Goal: Book appointment/travel/reservation

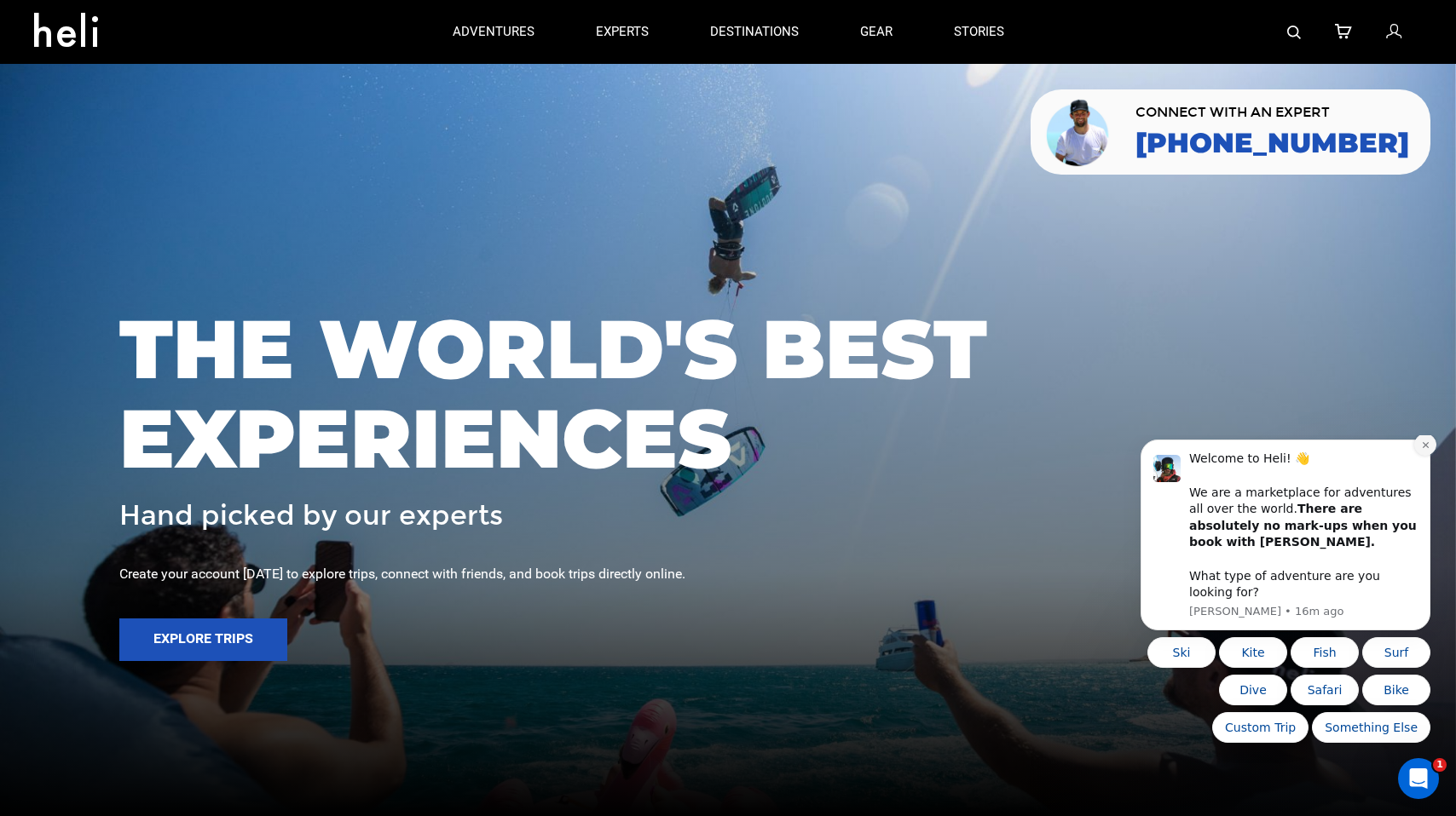
click at [1423, 448] on icon "Dismiss notification" at bounding box center [1424, 445] width 6 height 6
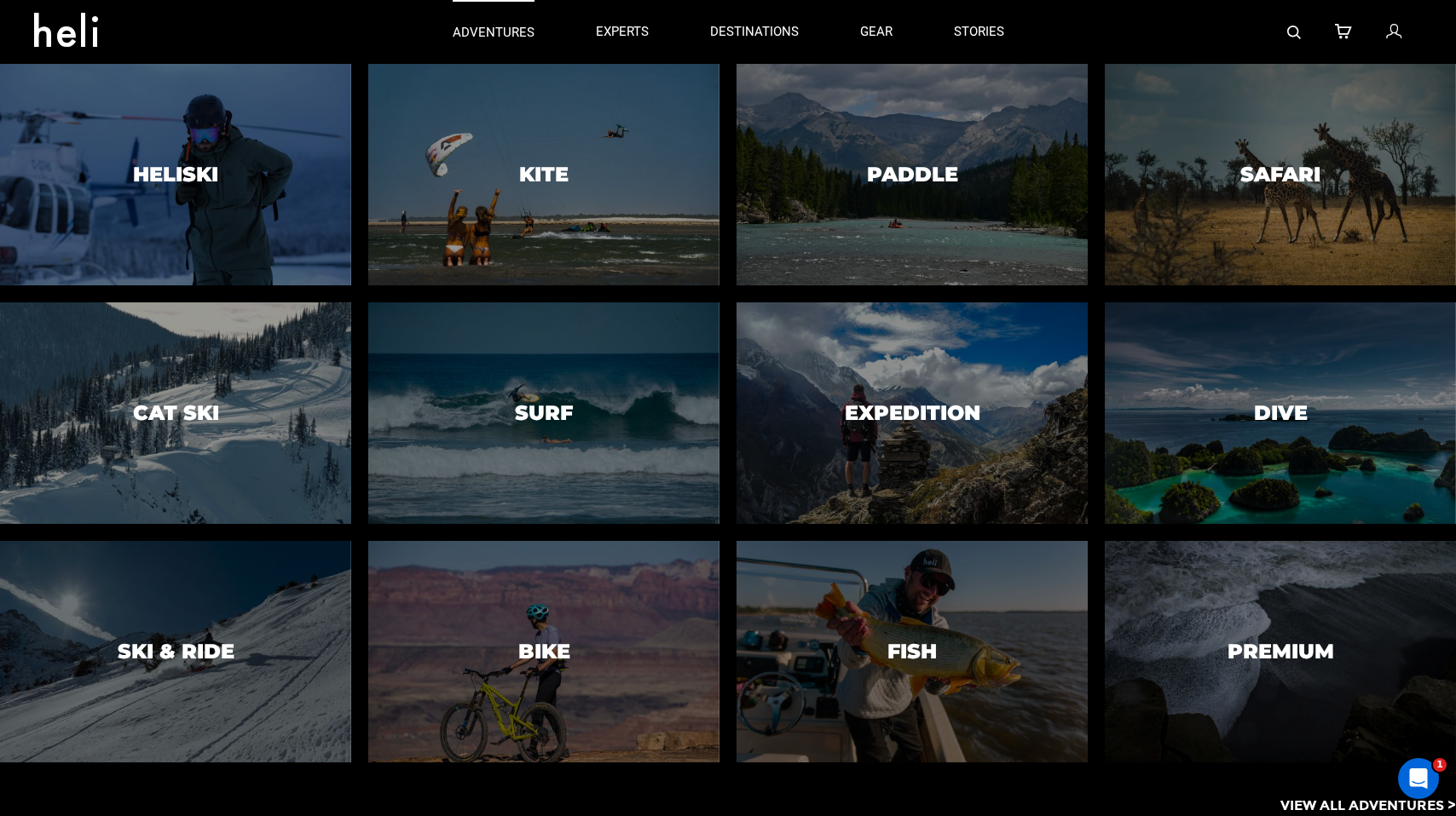
click at [505, 35] on p "adventures" at bounding box center [493, 33] width 82 height 18
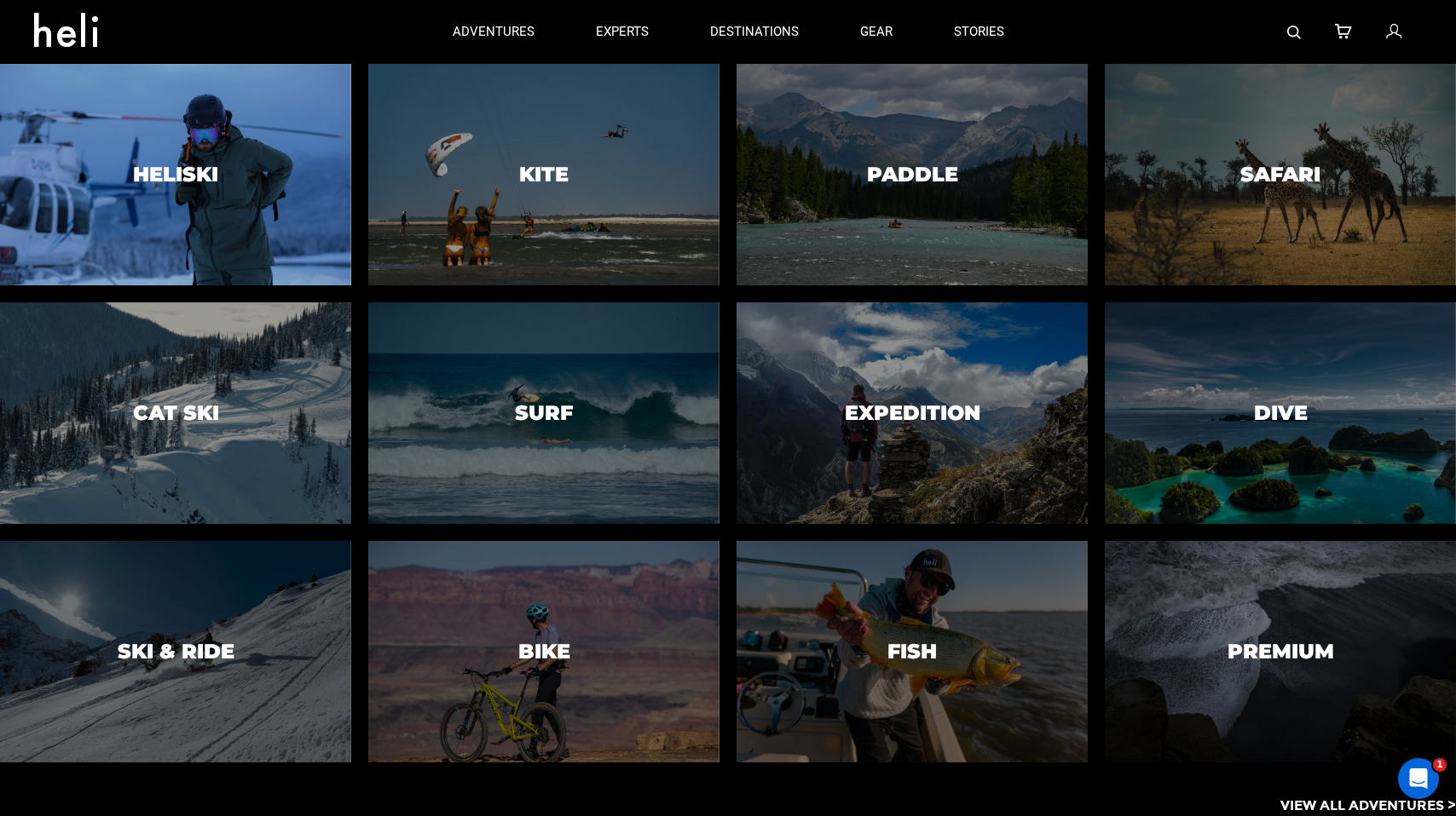
click at [147, 214] on div at bounding box center [175, 173] width 358 height 226
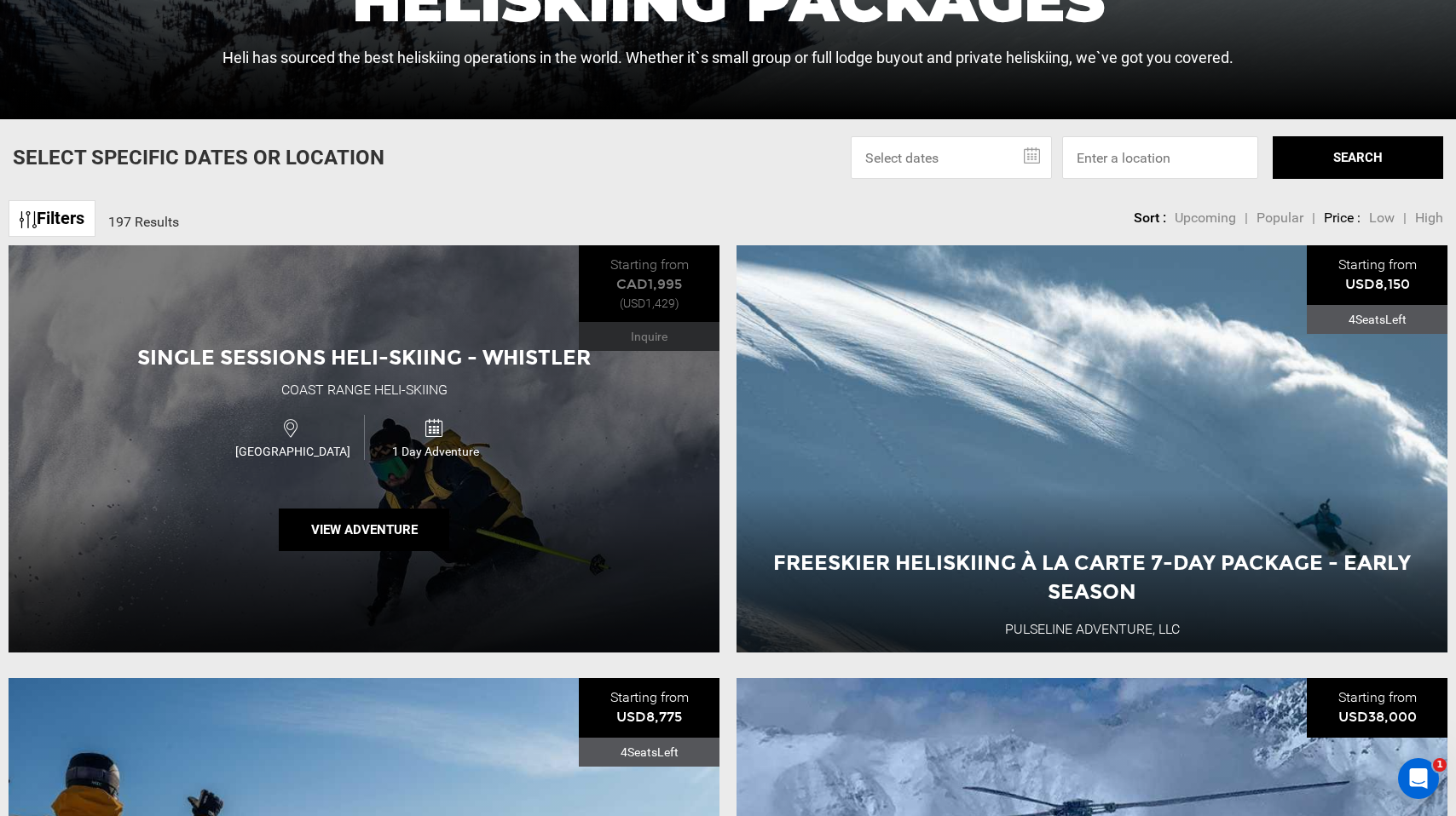
scroll to position [735, 0]
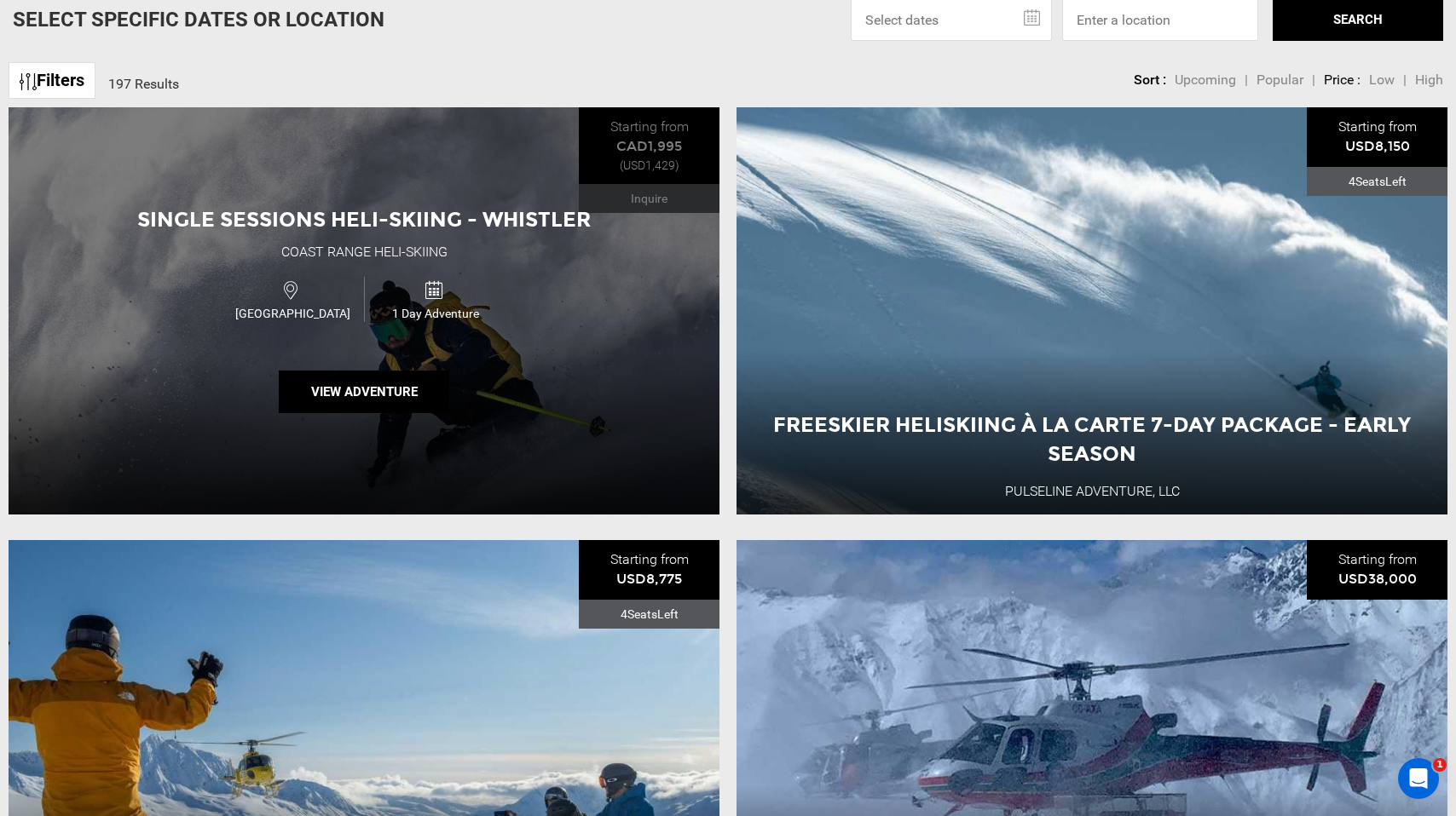
click at [514, 438] on div "Single Sessions Heli-Skiing - Whistler Coast Range Heli-Skiing Canada 1 Day Adv…" at bounding box center [364, 310] width 711 height 407
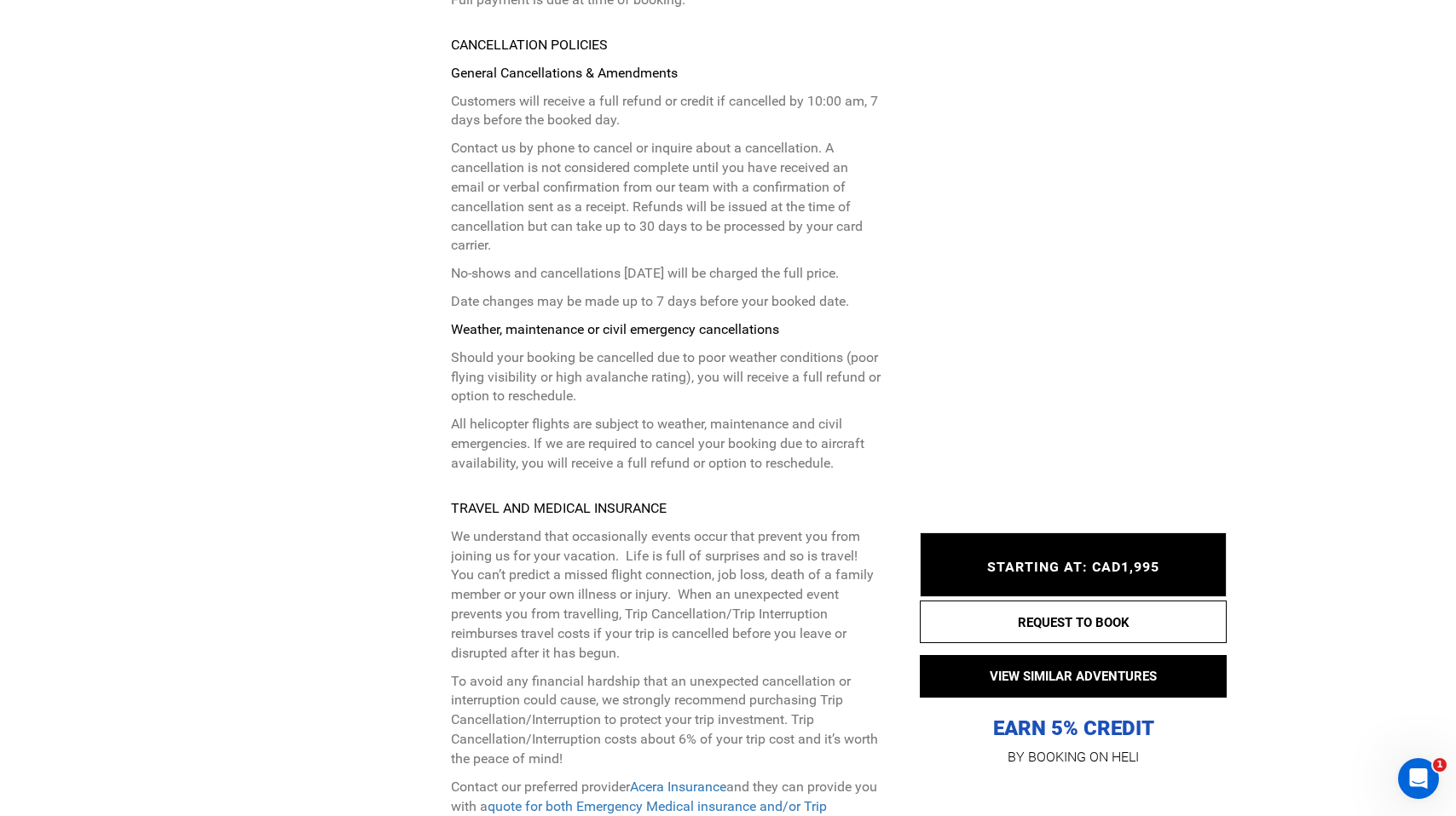
scroll to position [3478, 0]
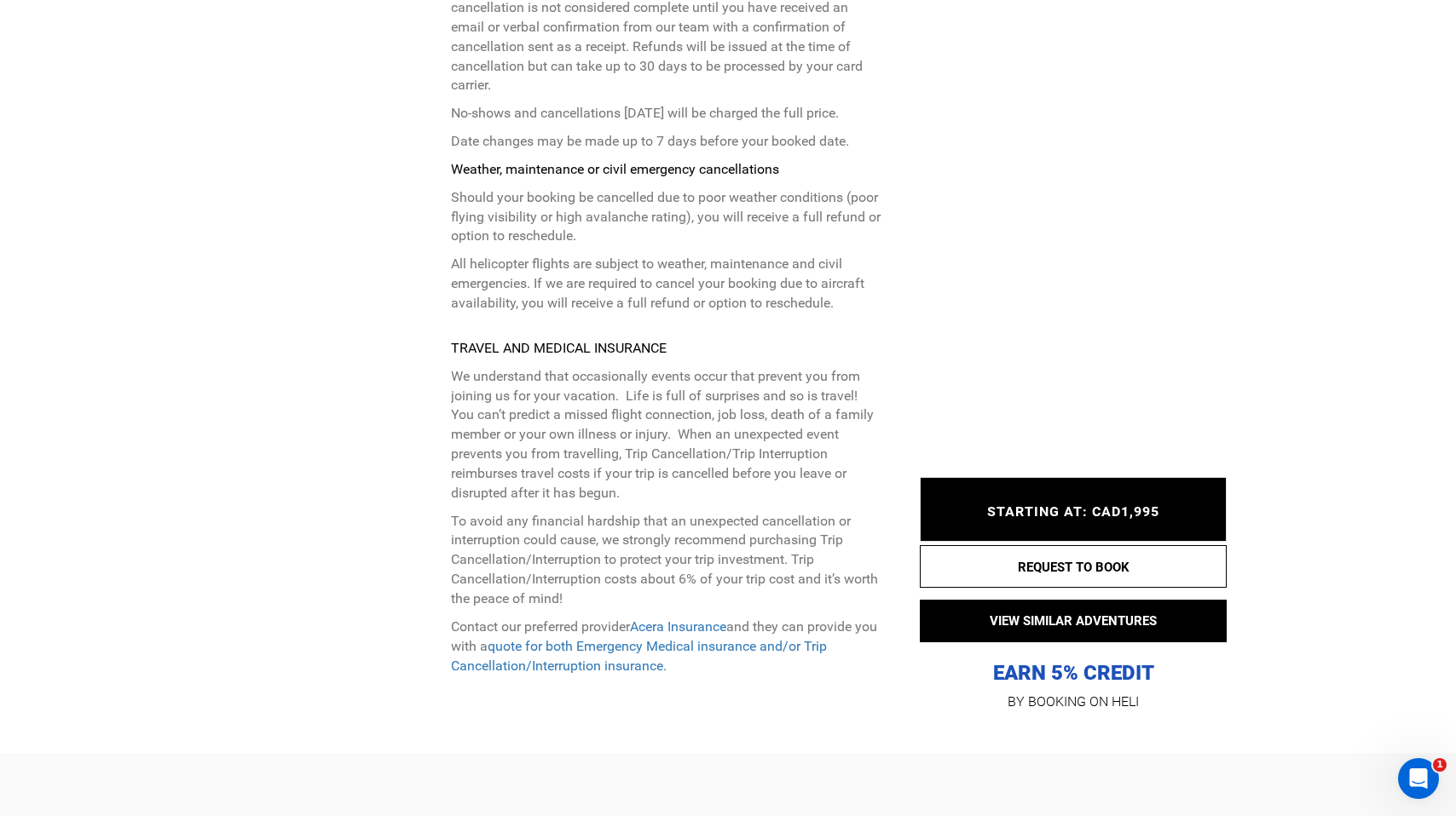
click at [1054, 664] on p "EARN 5% CREDIT" at bounding box center [1073, 588] width 307 height 197
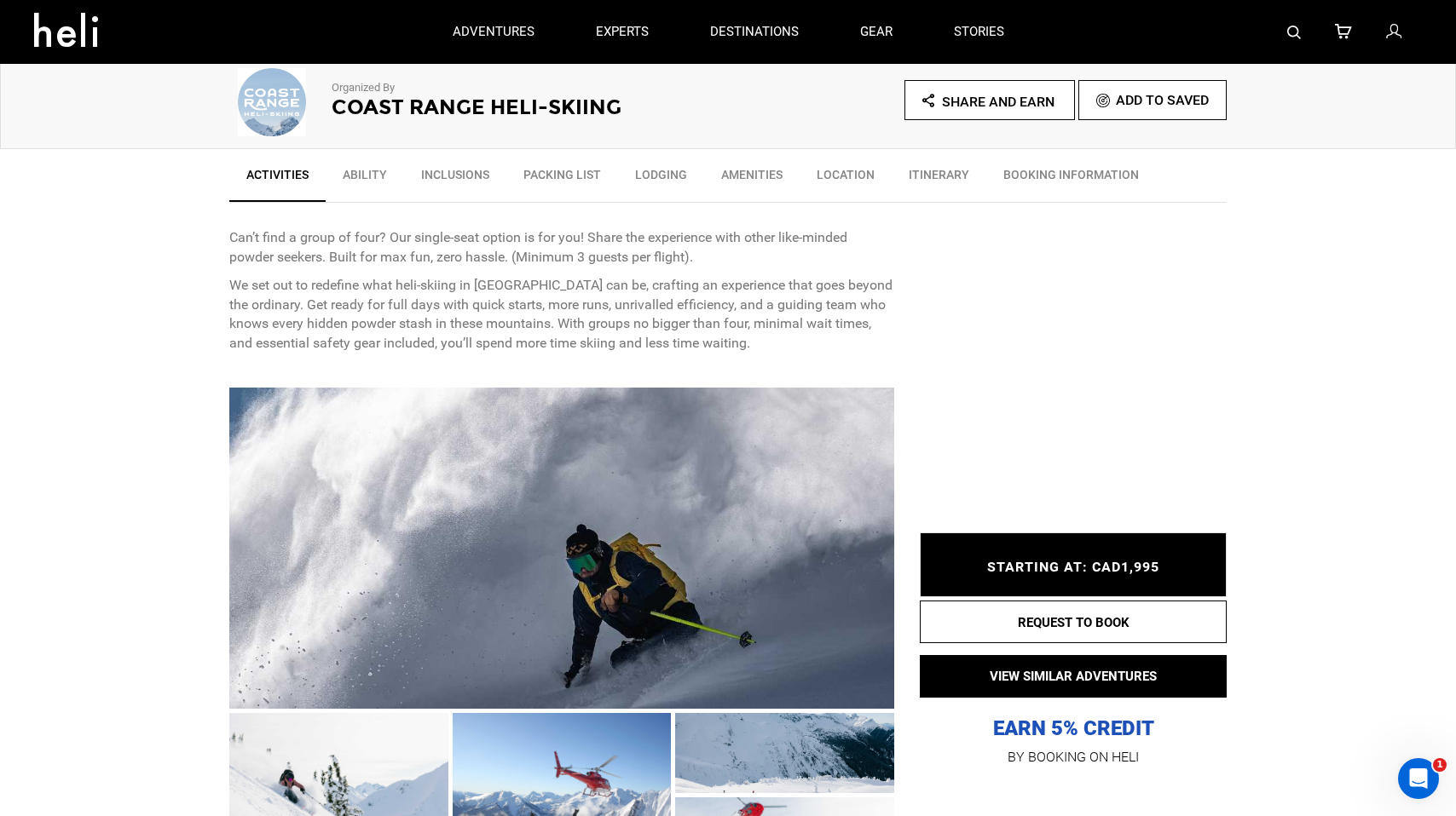
scroll to position [510, 0]
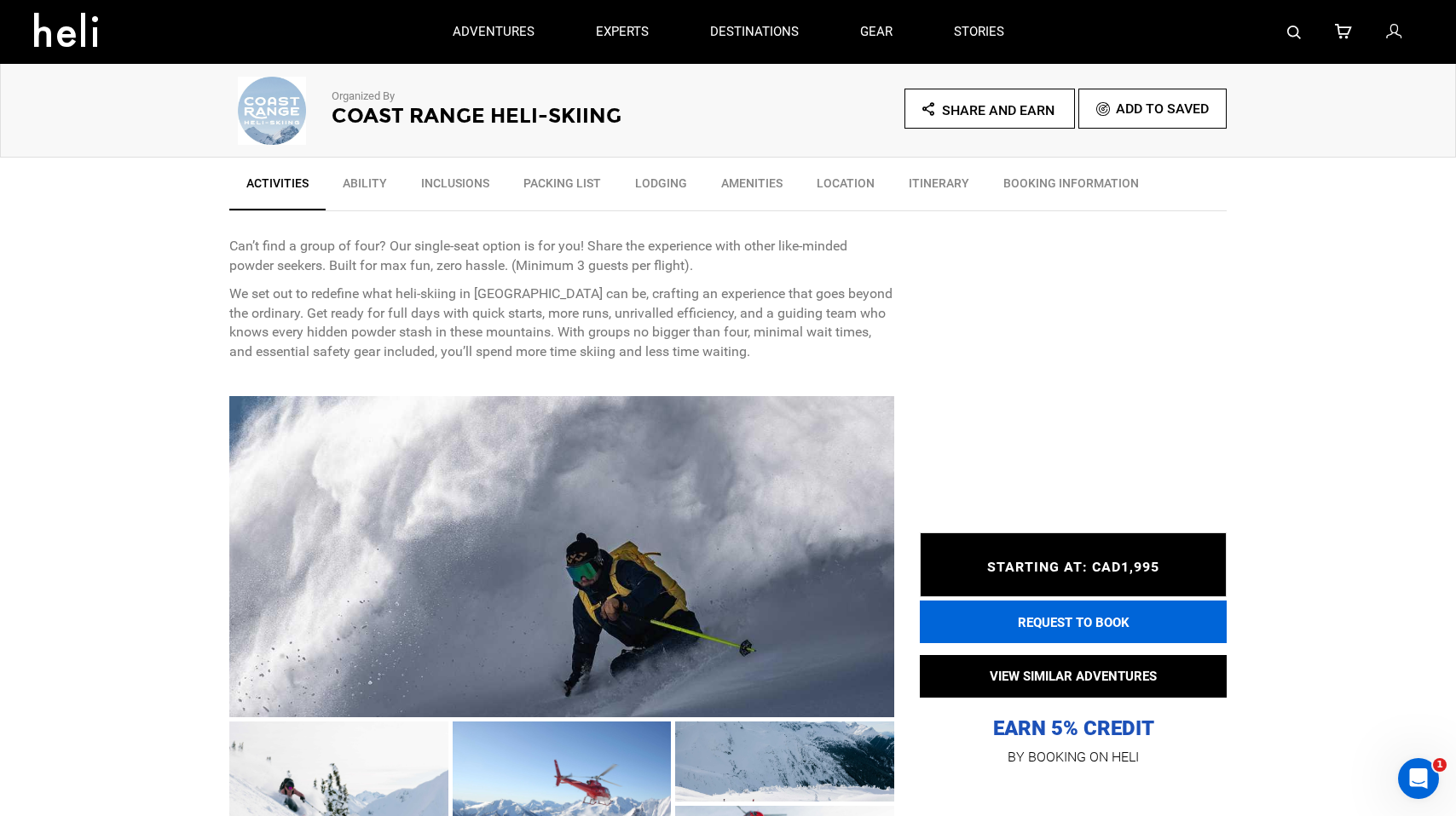
click at [1090, 624] on button "REQUEST TO BOOK" at bounding box center [1073, 622] width 307 height 42
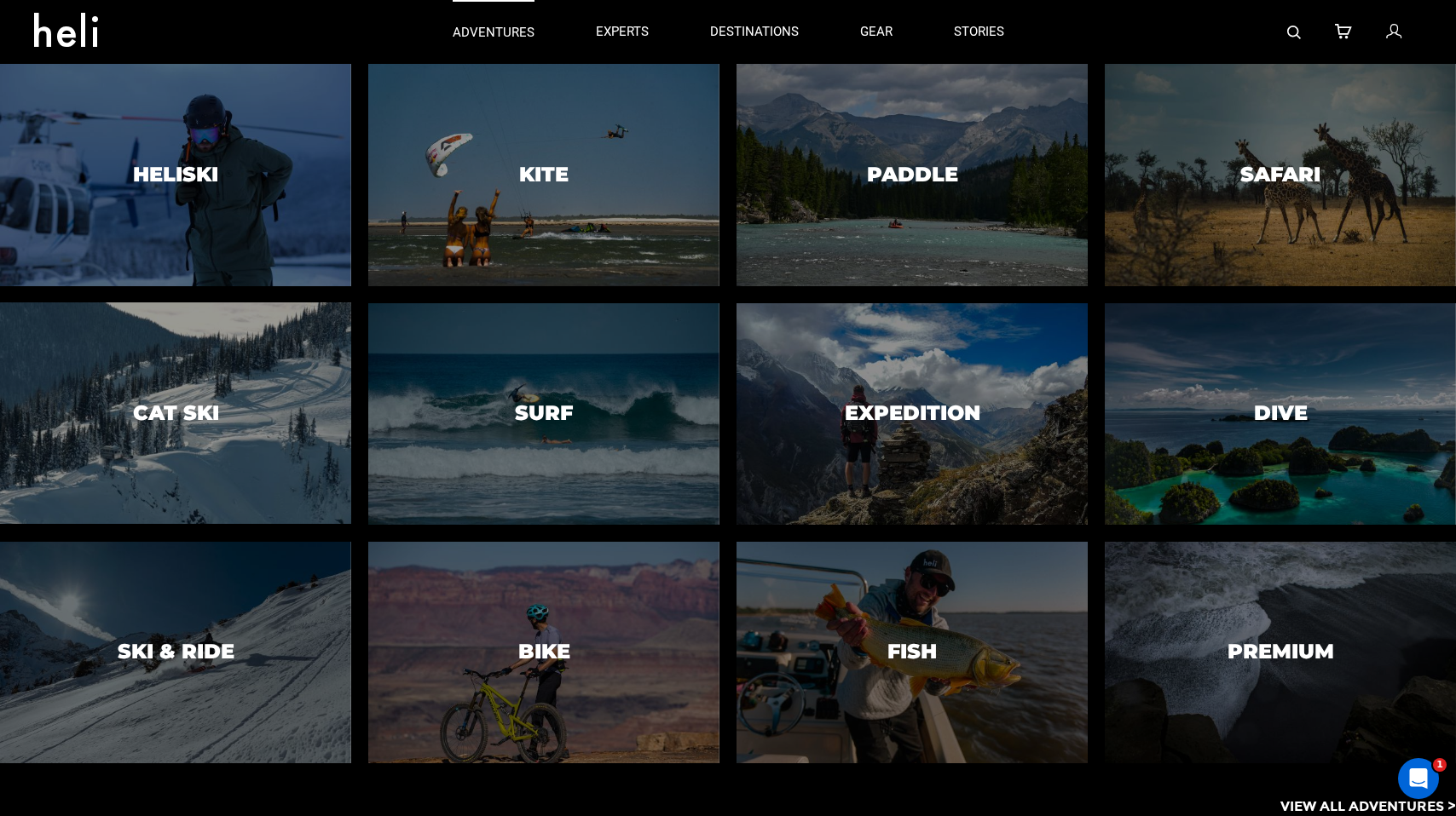
click at [499, 31] on p "adventures" at bounding box center [493, 33] width 82 height 18
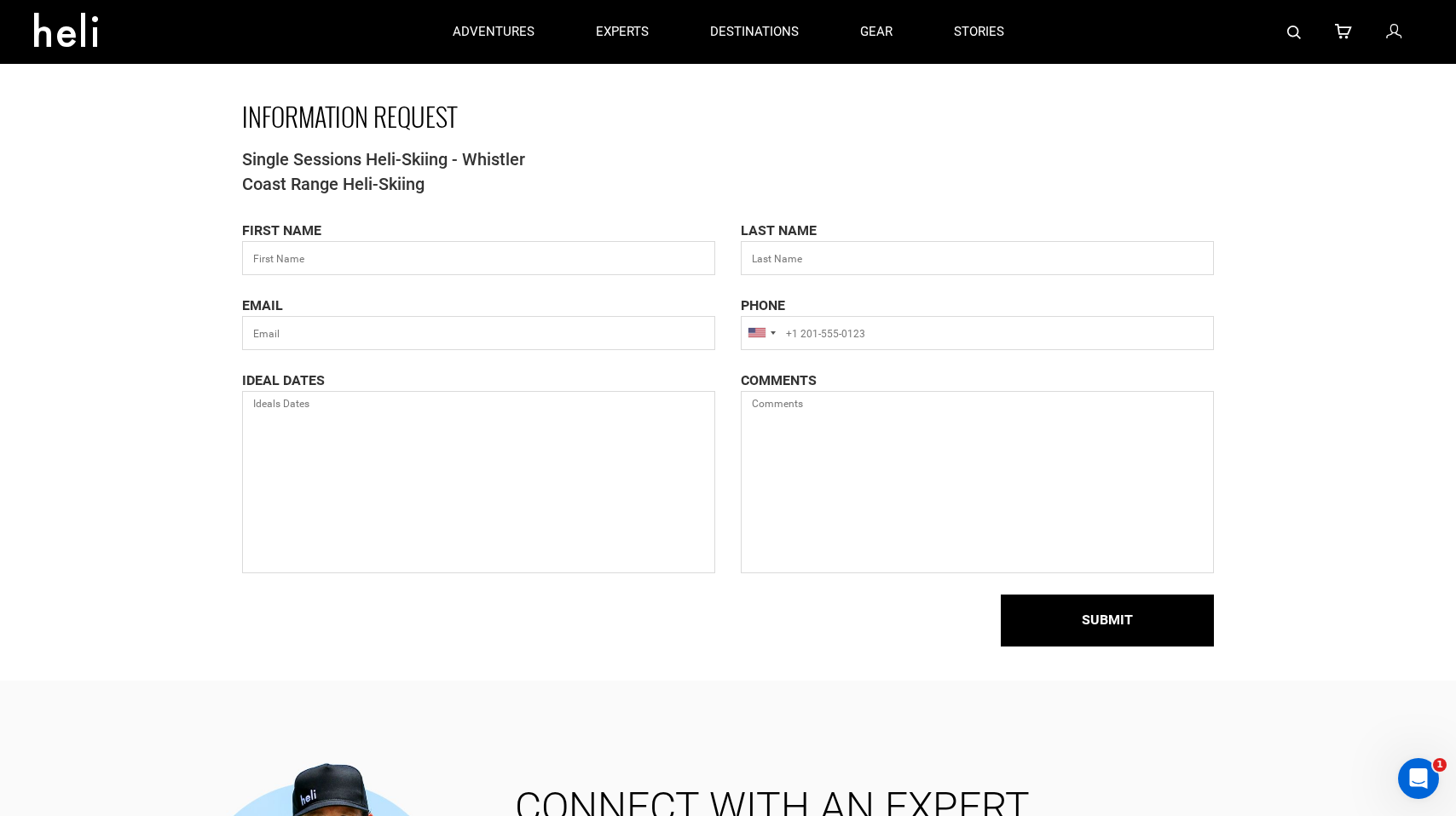
click at [78, 38] on icon at bounding box center [73, 25] width 77 height 28
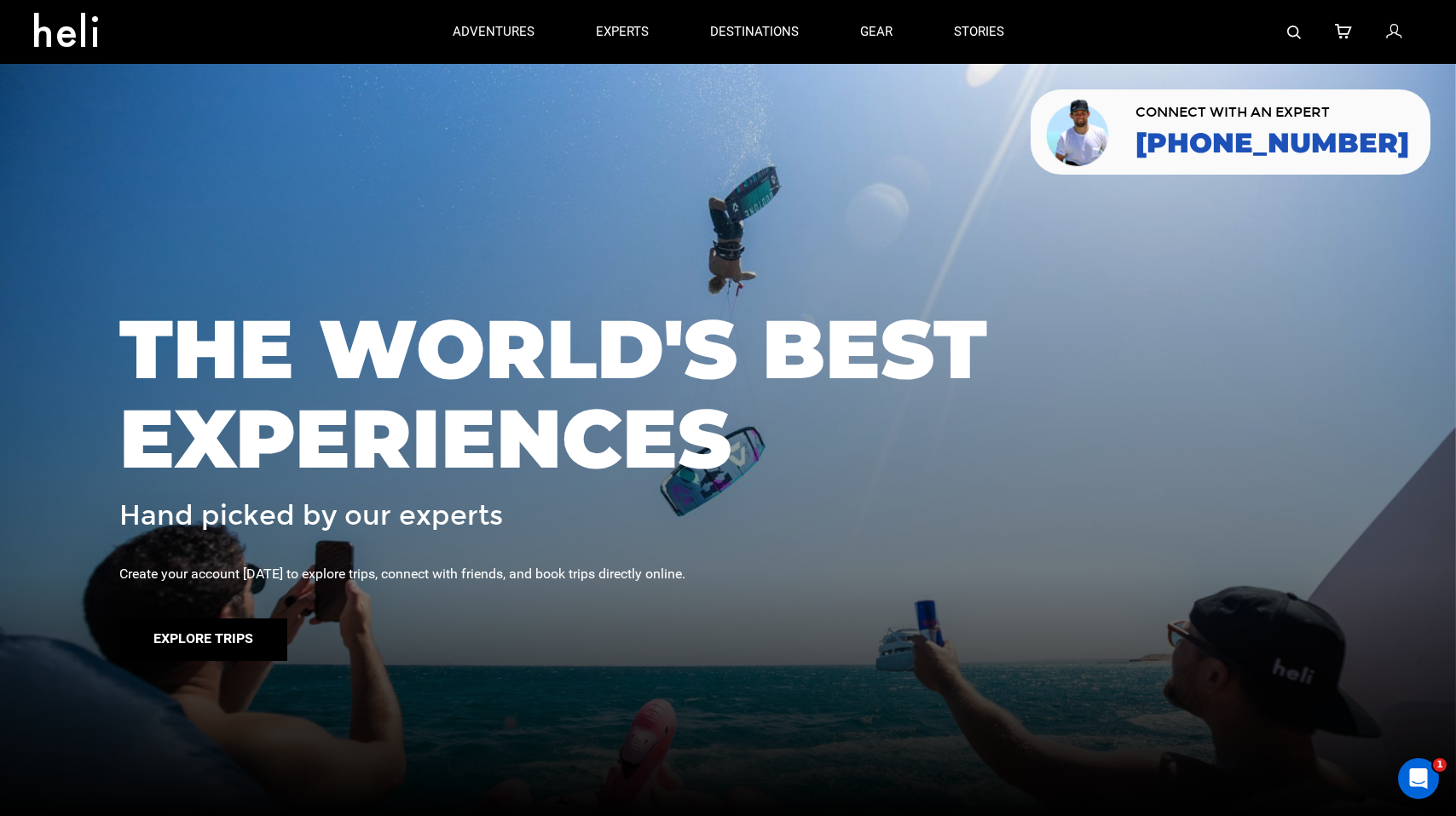
click at [213, 636] on button "Explore Trips" at bounding box center [203, 640] width 168 height 42
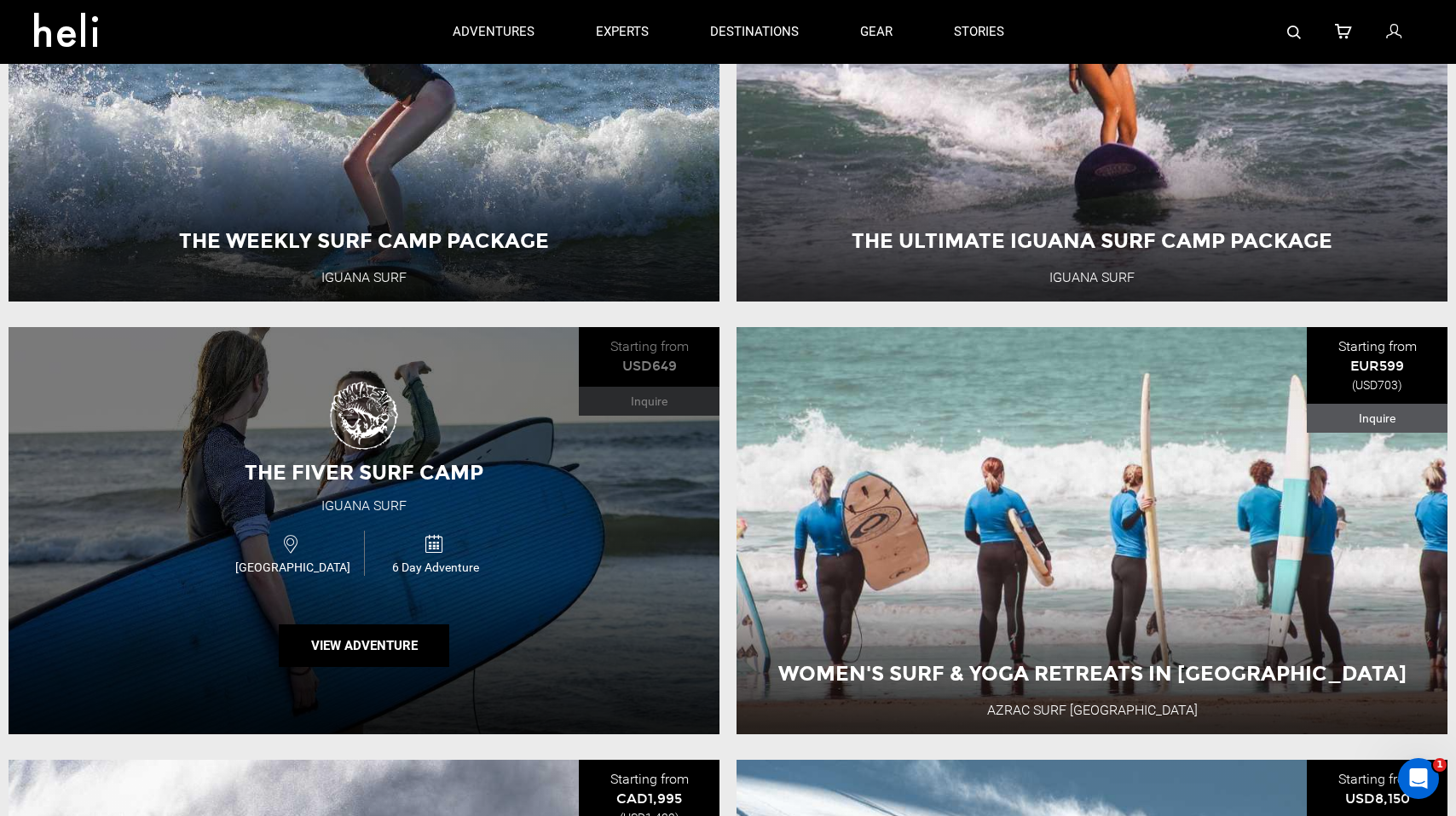
scroll to position [200, 0]
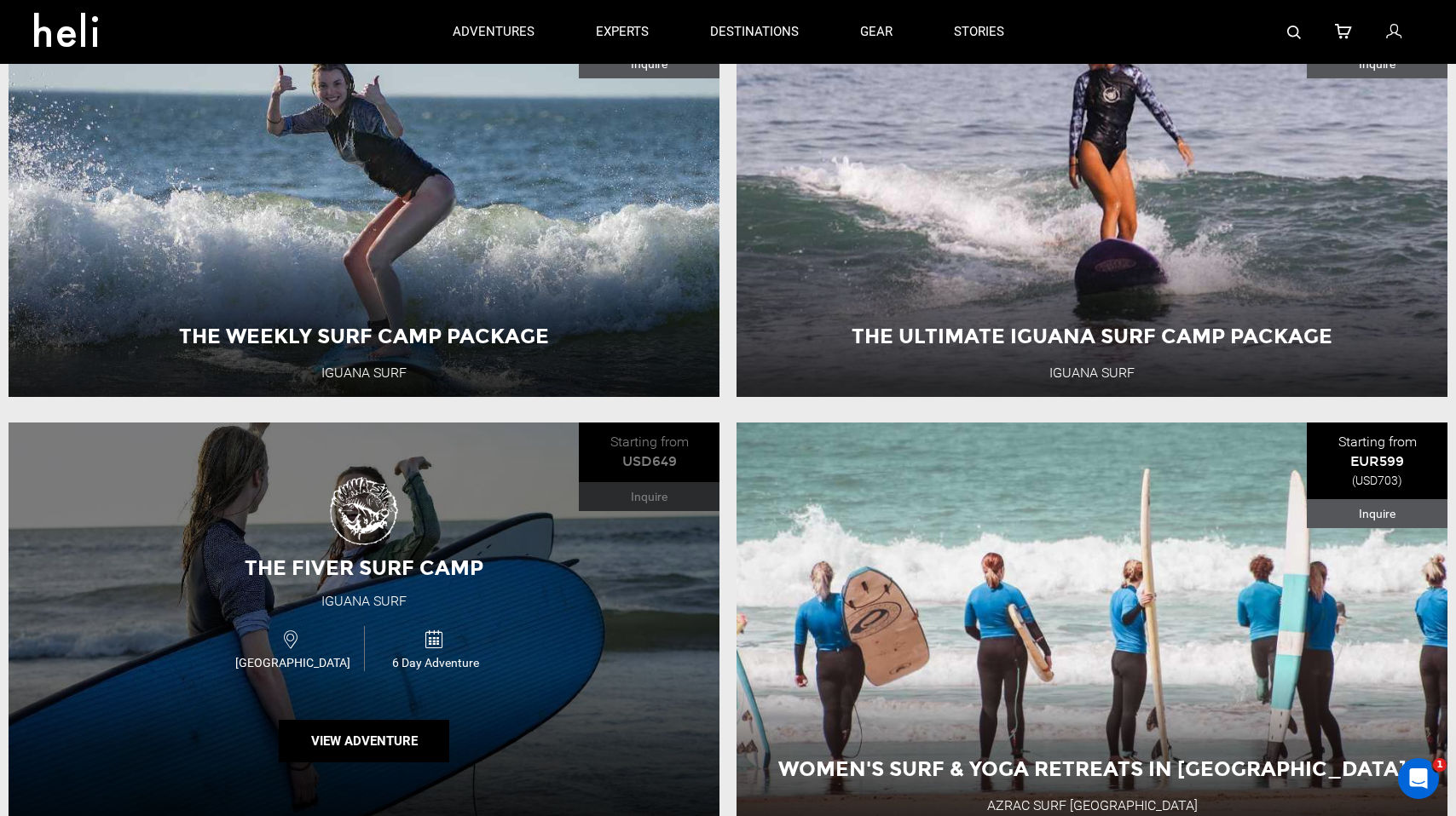
click at [457, 287] on div "The Weekly Surf Camp Package Iguana Surf [GEOGRAPHIC_DATA] 8 Day Adventure View…" at bounding box center [364, 193] width 711 height 407
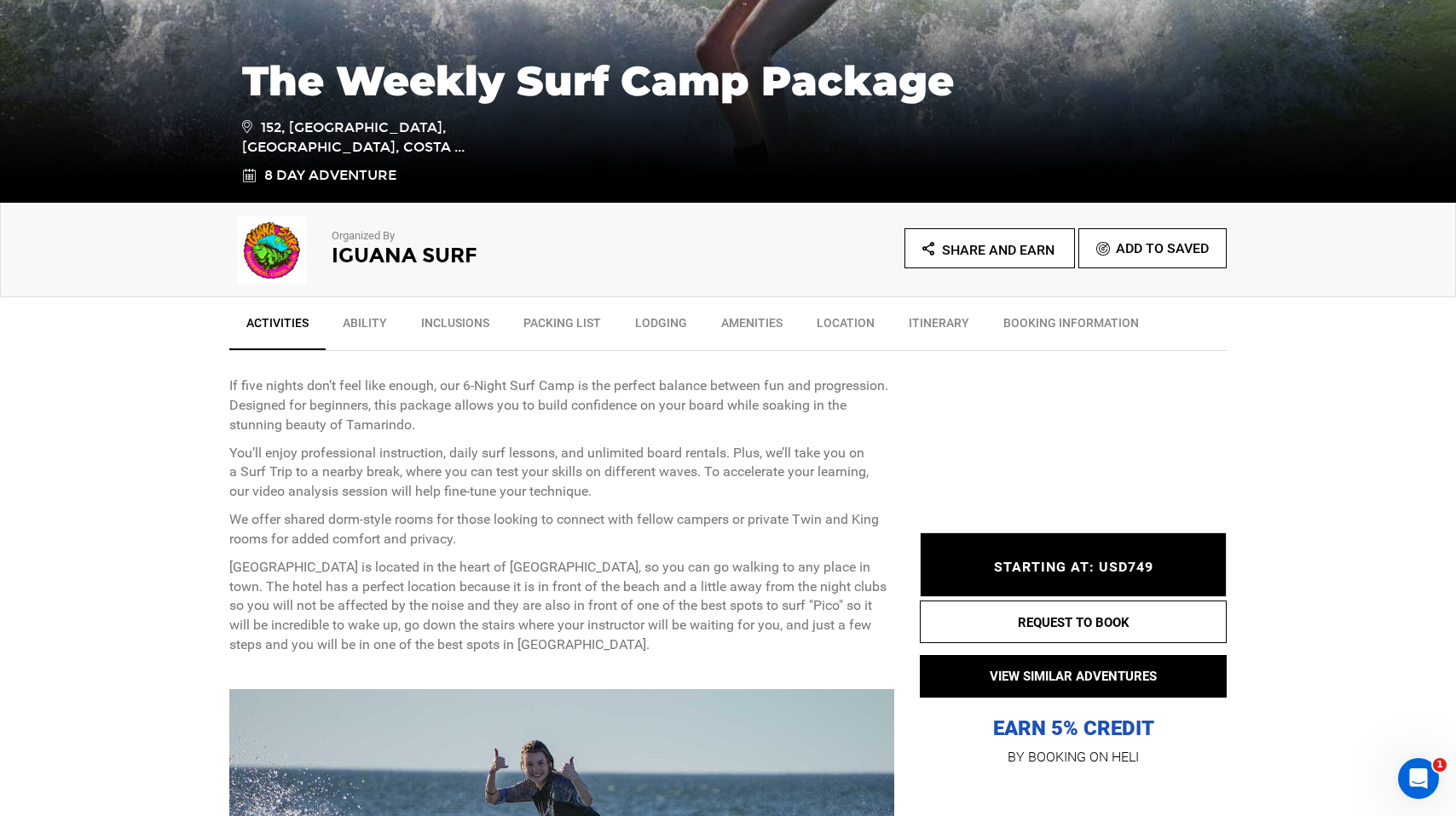
scroll to position [424, 0]
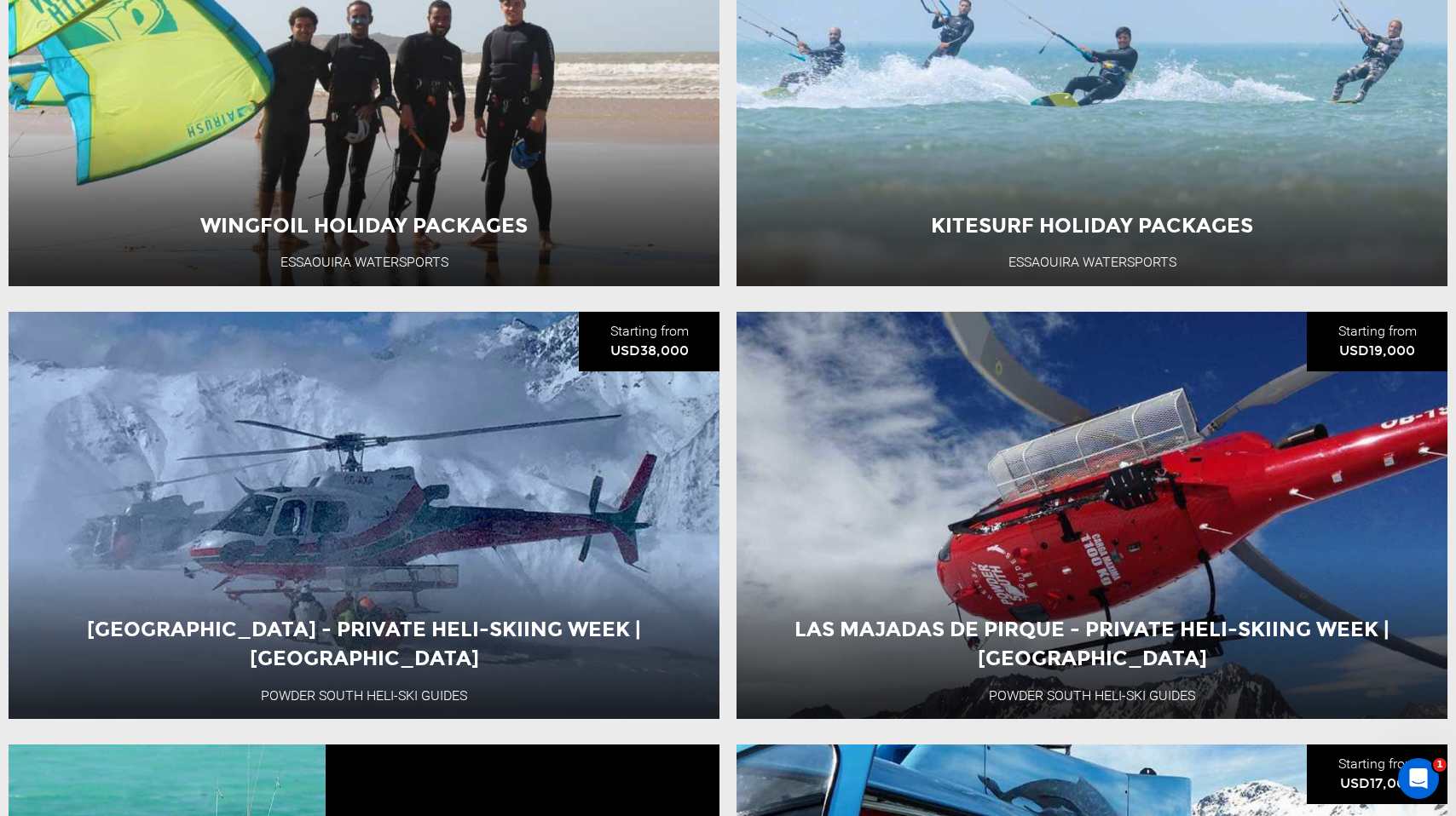
scroll to position [2862, 0]
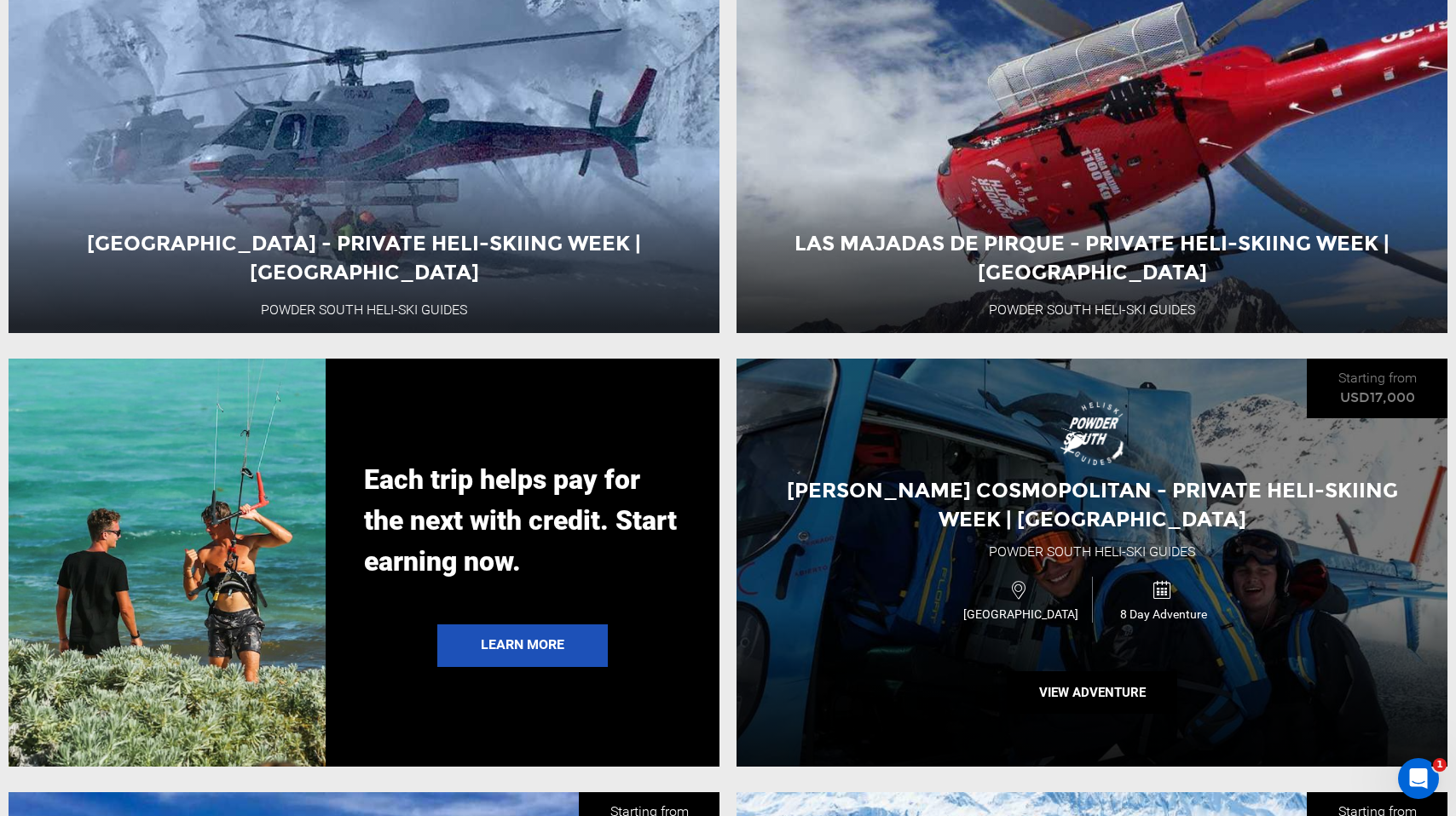
click at [1102, 536] on div "[PERSON_NAME] Cosmopolitan - Private Heli-Skiing Week | [GEOGRAPHIC_DATA] Powde…" at bounding box center [1091, 562] width 711 height 407
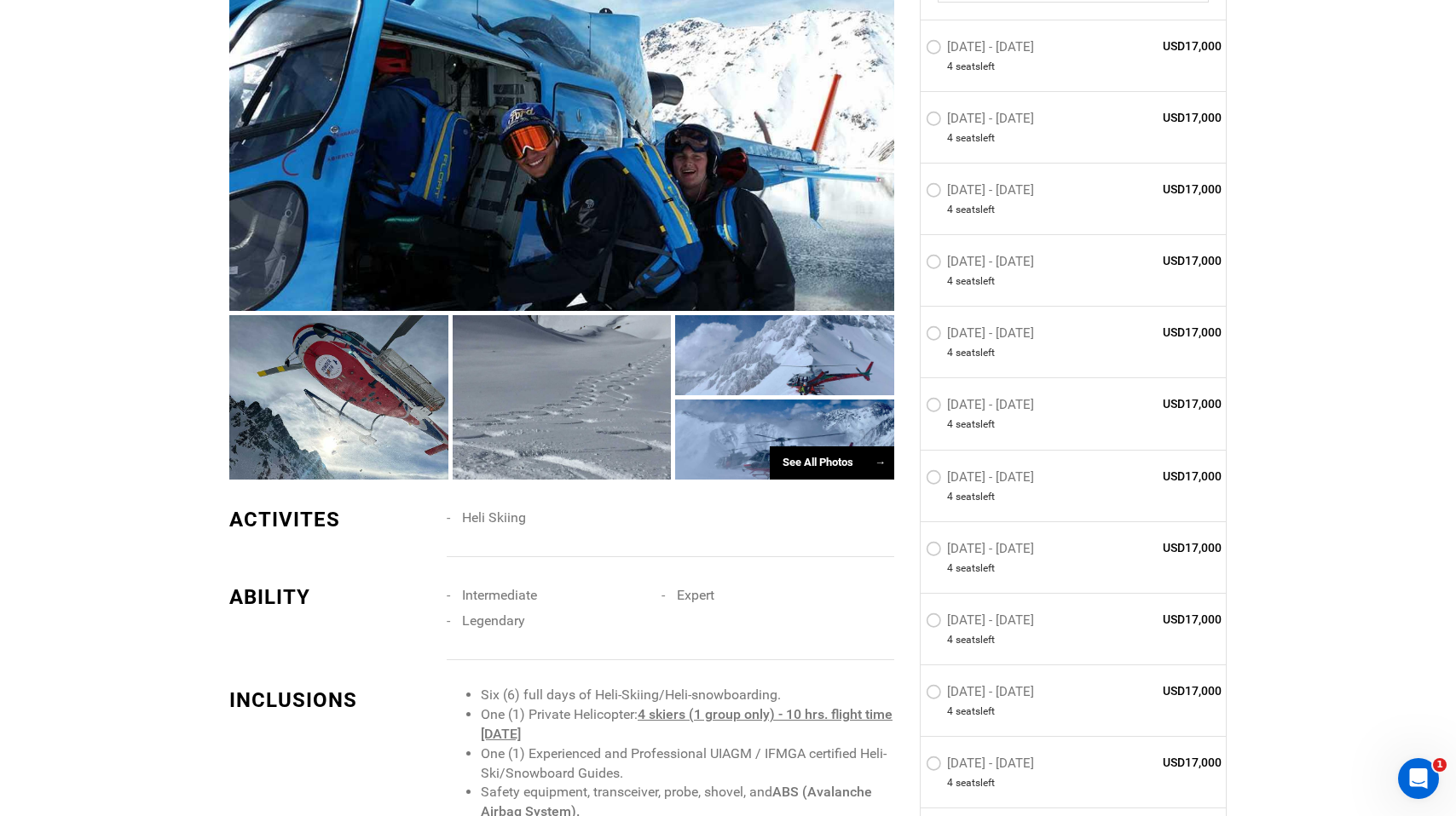
scroll to position [1097, 0]
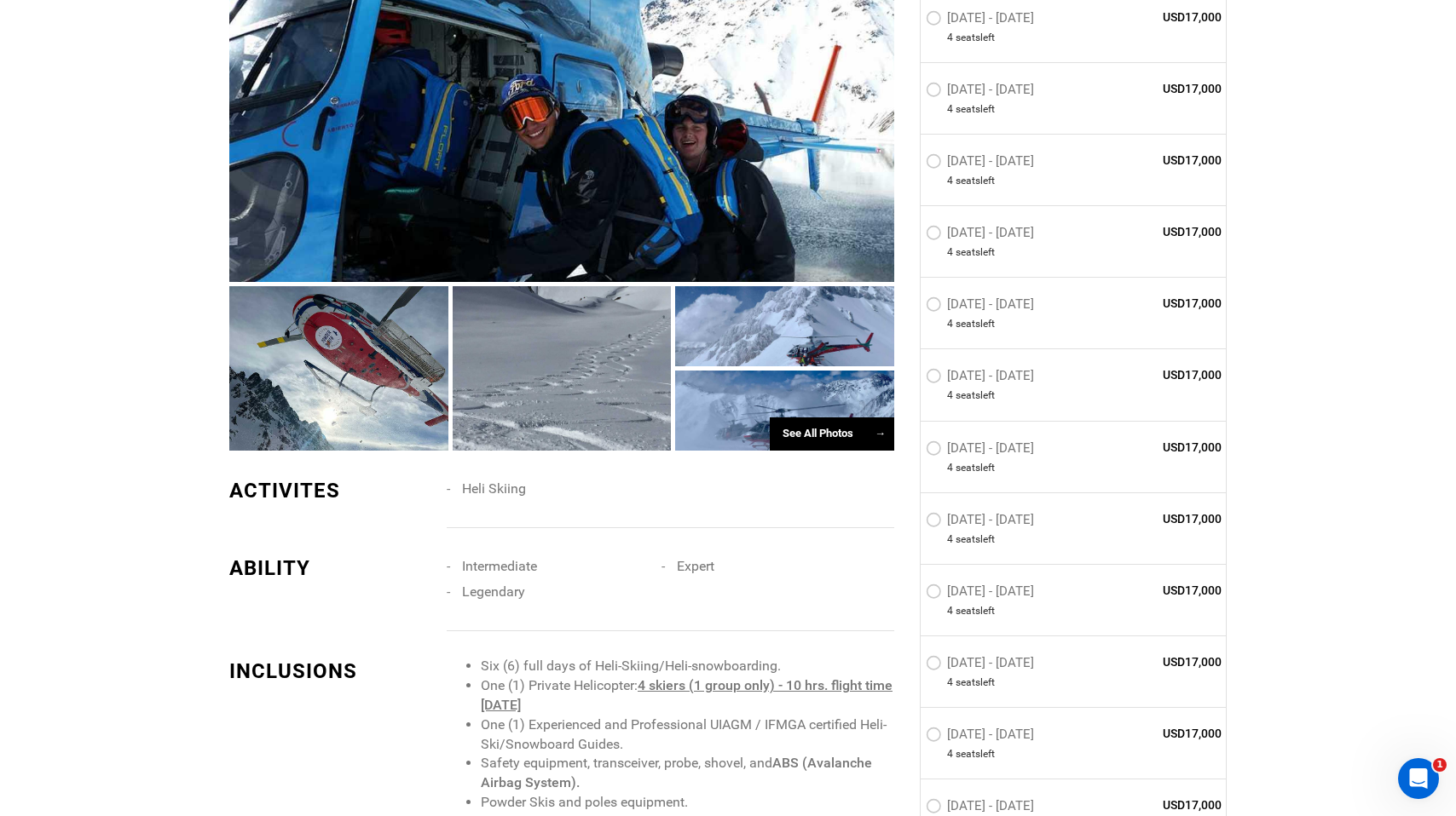
click at [1078, 351] on div "[DATE] - [DATE] 4 seat s left USD17,000" at bounding box center [1074, 384] width 306 height 72
click at [1038, 379] on label "[DATE] - [DATE]" at bounding box center [982, 378] width 112 height 21
click at [914, 379] on input "[DATE] - [DATE]" at bounding box center [914, 382] width 0 height 36
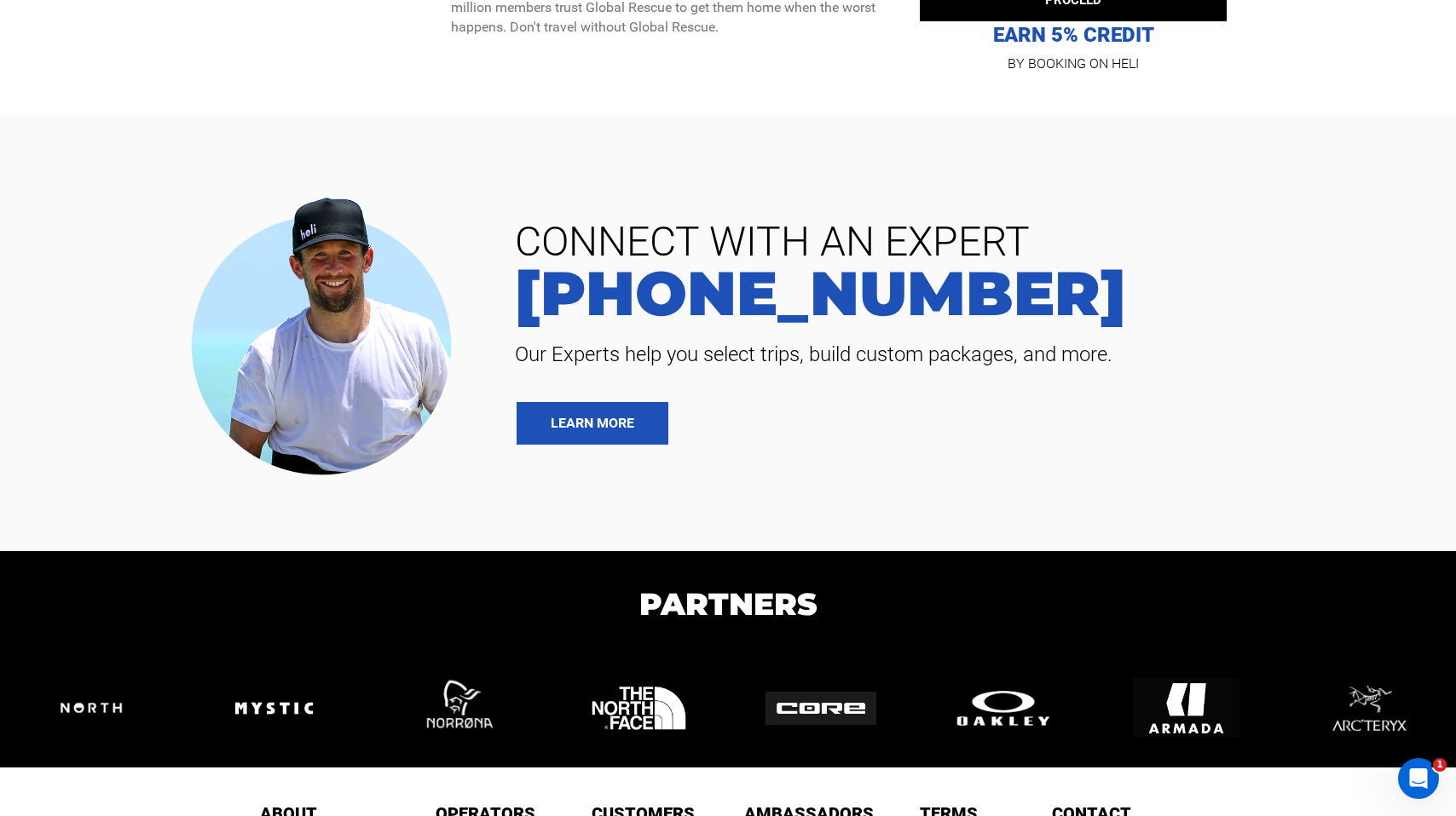
scroll to position [6591, 0]
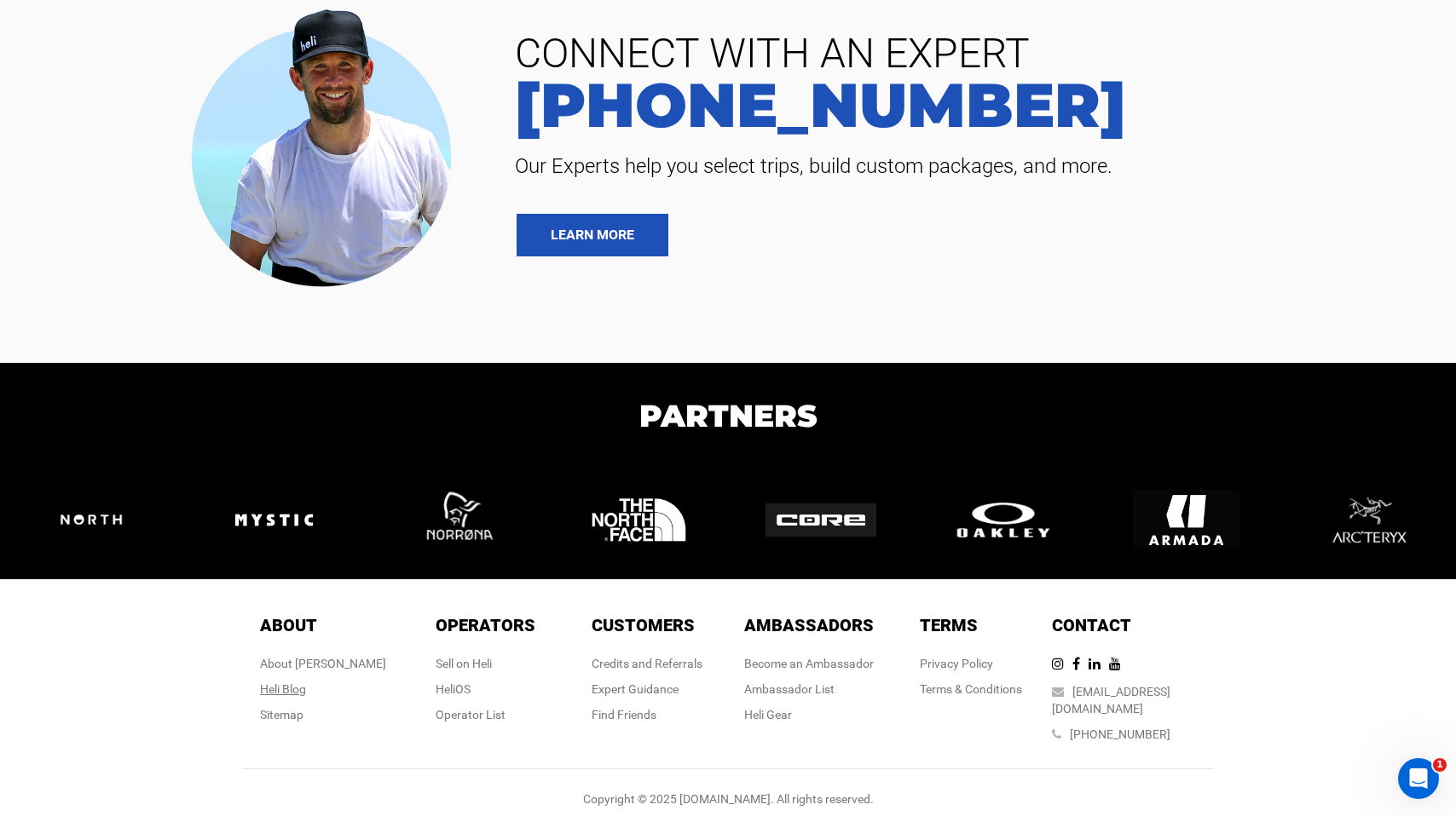
click at [307, 697] on div "Heli Blog" at bounding box center [323, 689] width 126 height 17
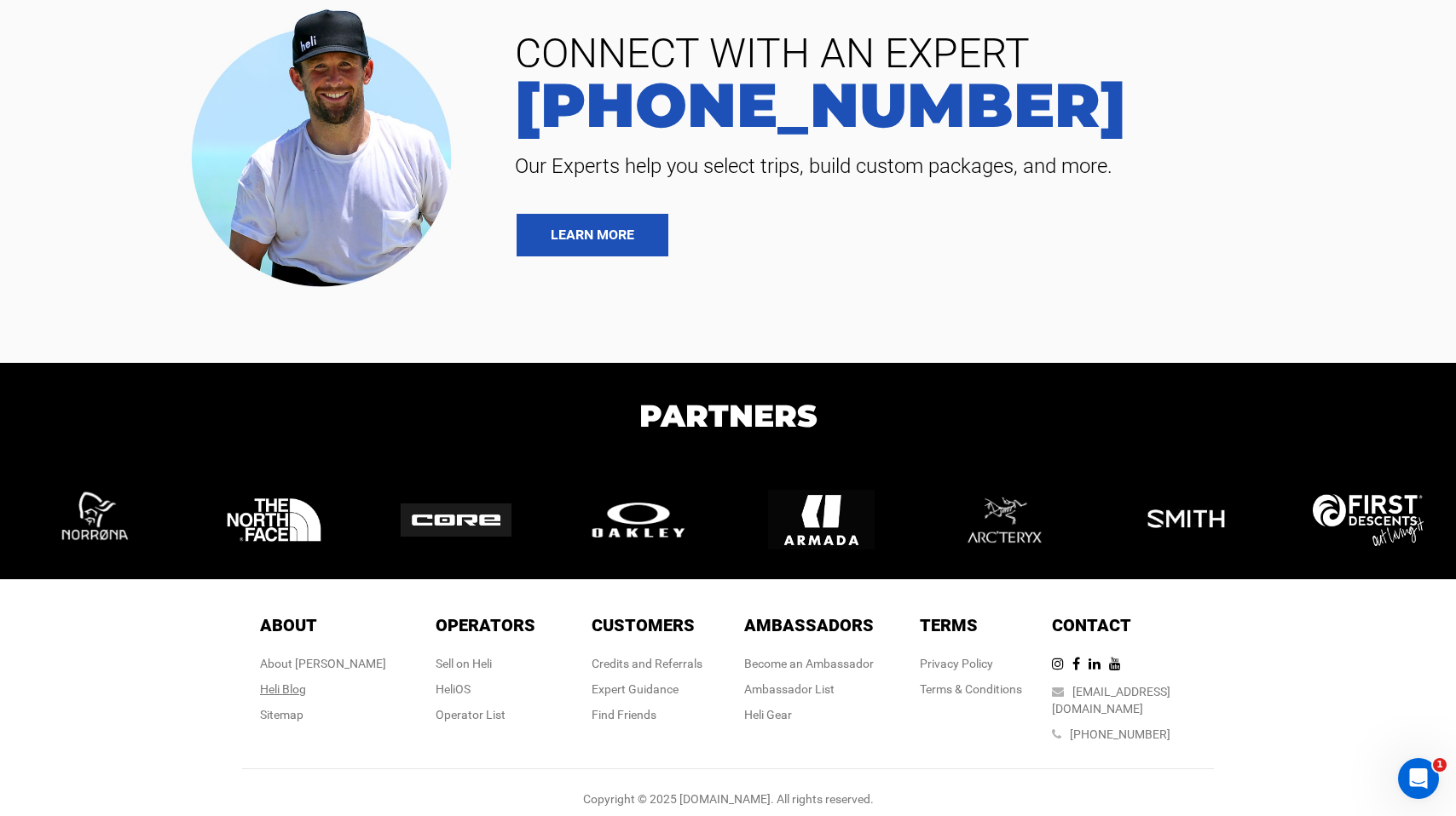
click at [306, 692] on link "Heli Blog" at bounding box center [283, 690] width 46 height 14
